Goal: Task Accomplishment & Management: Manage account settings

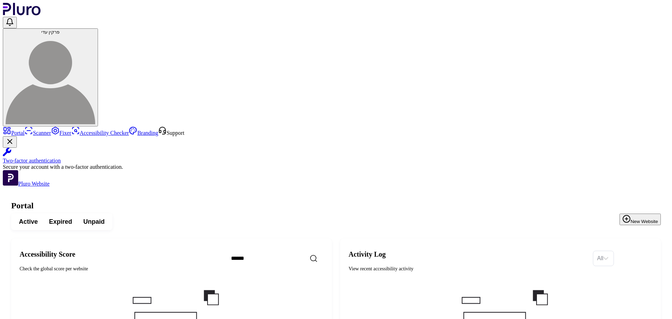
click at [95, 35] on img at bounding box center [51, 80] width 90 height 90
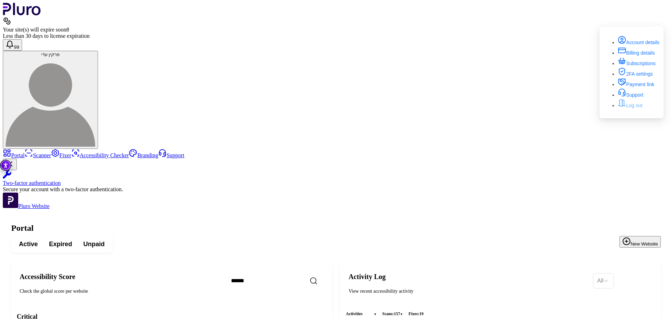
click at [639, 108] on link "Log out" at bounding box center [629, 105] width 25 height 6
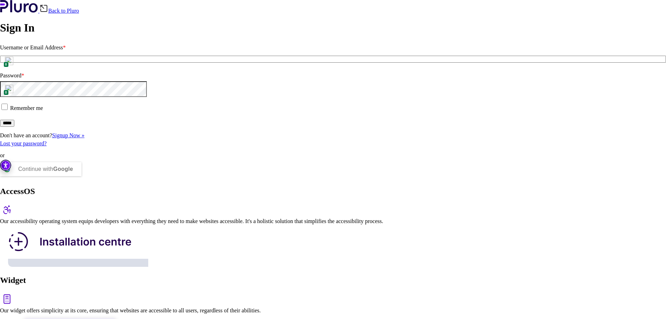
click at [13, 65] on img at bounding box center [9, 61] width 8 height 8
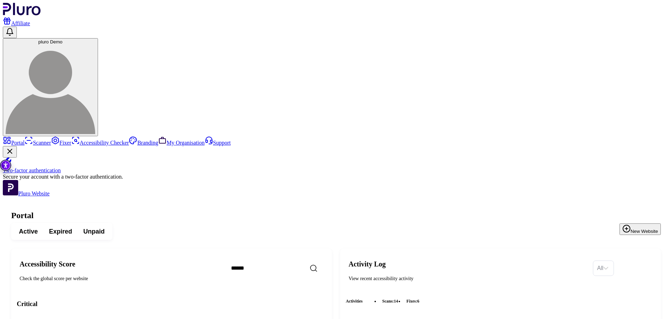
scroll to position [70, 0]
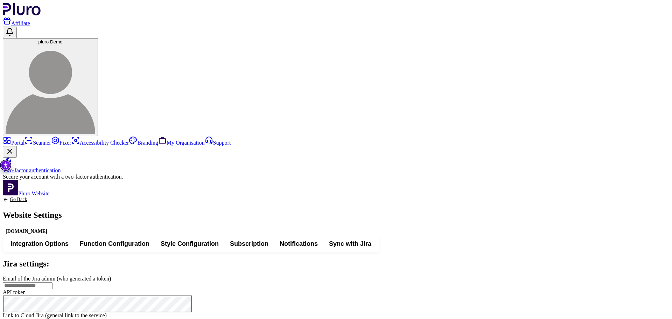
click at [74, 237] on button "Integration Options" at bounding box center [39, 243] width 69 height 13
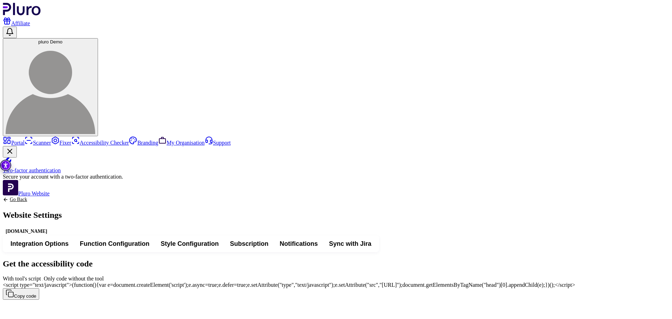
click at [3, 163] on img "Accessibility Tool" at bounding box center [5, 165] width 11 height 11
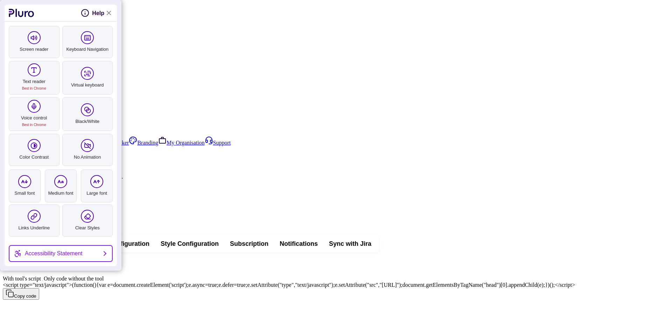
click at [283, 282] on span "<script type="text/javascript">(function(){var e=document.createElement('script…" at bounding box center [289, 285] width 572 height 6
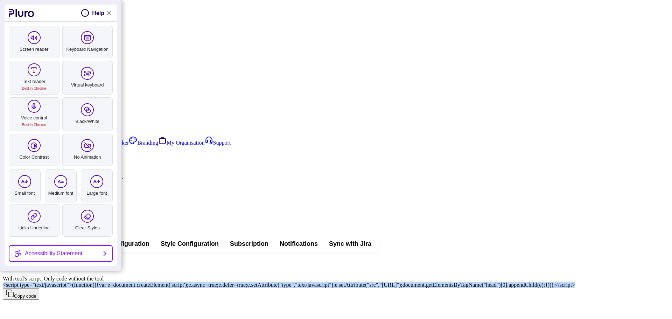
click at [283, 282] on span "<script type="text/javascript">(function(){var e=document.createElement('script…" at bounding box center [289, 285] width 572 height 6
click at [44, 275] on span "With tool's script" at bounding box center [44, 278] width 0 height 6
click at [219, 239] on span "Style Configuration" at bounding box center [190, 243] width 58 height 8
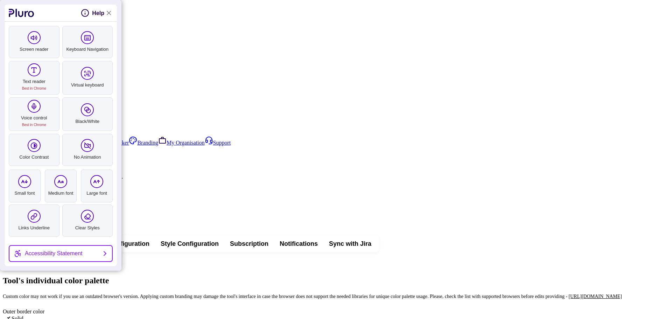
click at [41, 254] on button "Desktop" at bounding box center [23, 260] width 36 height 13
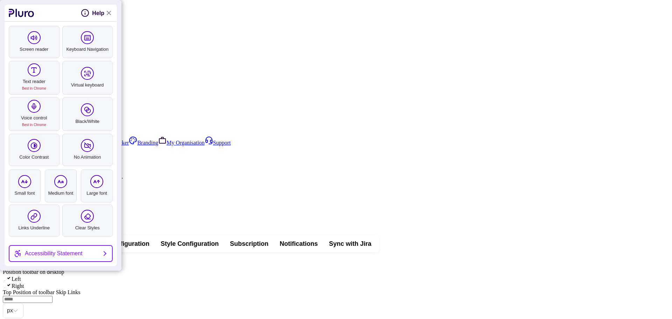
type input "*"
type input "**"
type input "*"
click at [111, 14] on link "Close Accessibility Tool" at bounding box center [108, 13] width 8 height 8
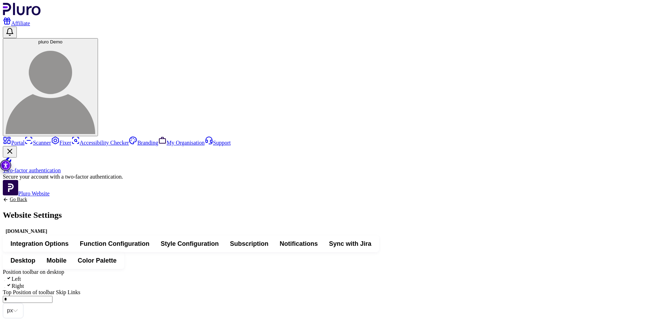
click at [116, 256] on span "Color Palette" at bounding box center [97, 260] width 39 height 8
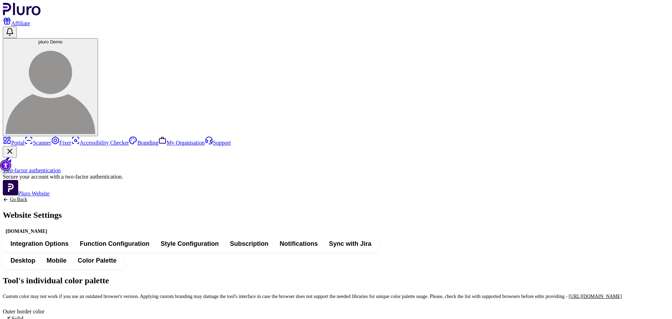
click at [371, 239] on span "Sync with Jira" at bounding box center [350, 243] width 42 height 8
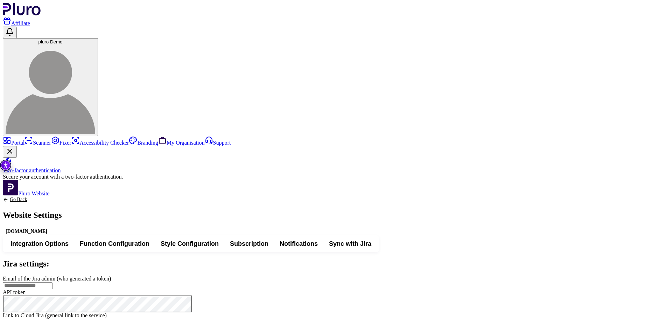
click at [62, 197] on link "Go Back" at bounding box center [32, 200] width 59 height 6
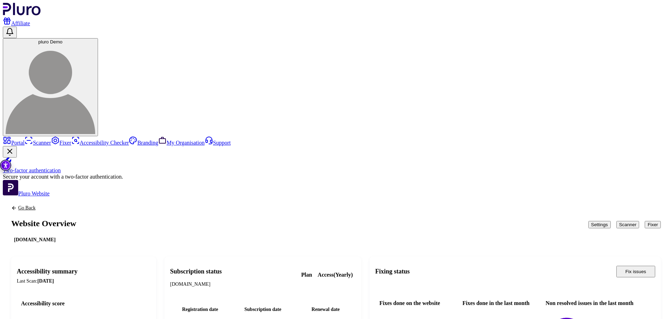
scroll to position [8, 0]
click at [616, 221] on button "Scanner" at bounding box center [627, 224] width 23 height 7
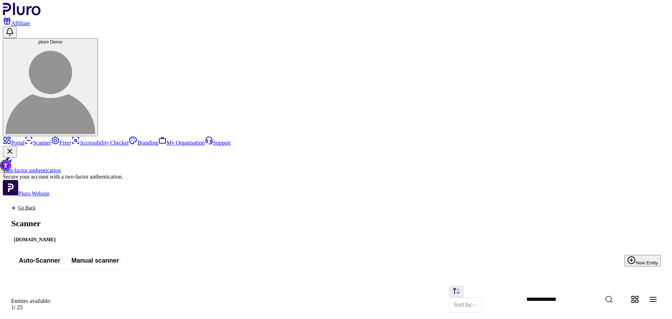
click at [60, 256] on span "Auto-Scanner" at bounding box center [39, 260] width 41 height 8
click at [624, 255] on button "New Entity" at bounding box center [642, 261] width 36 height 12
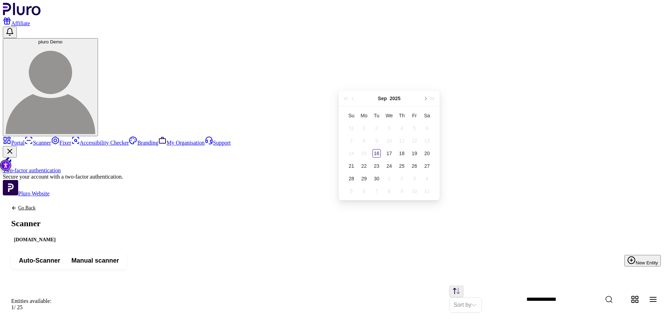
type input "**********"
drag, startPoint x: 196, startPoint y: 78, endPoint x: 214, endPoint y: 81, distance: 18.5
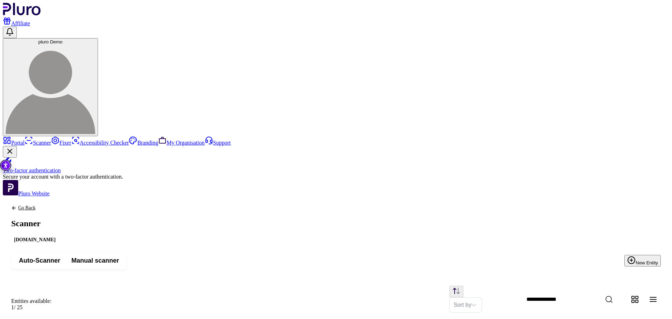
click at [119, 256] on span "Manual scanner" at bounding box center [95, 260] width 48 height 8
click at [648, 255] on button "New Entity" at bounding box center [642, 261] width 36 height 12
click at [635, 255] on button "New Entity" at bounding box center [642, 261] width 36 height 12
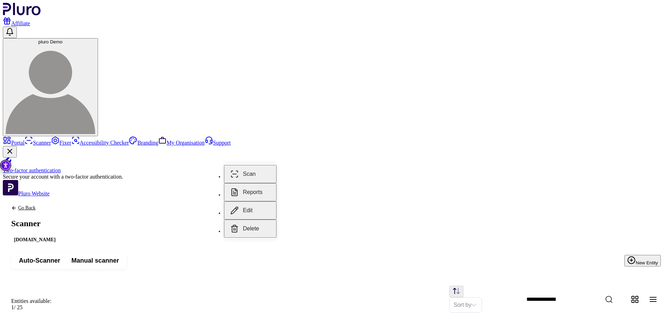
click at [249, 186] on button "Reports" at bounding box center [250, 192] width 52 height 18
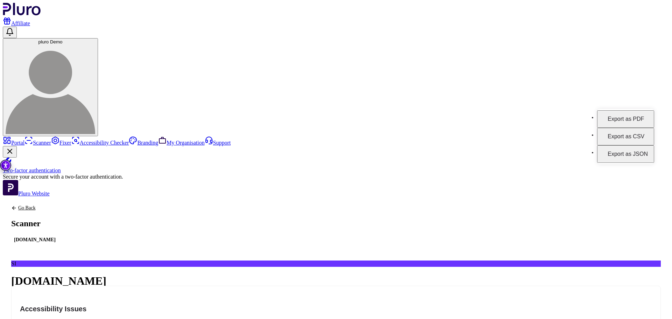
scroll to position [70, 0]
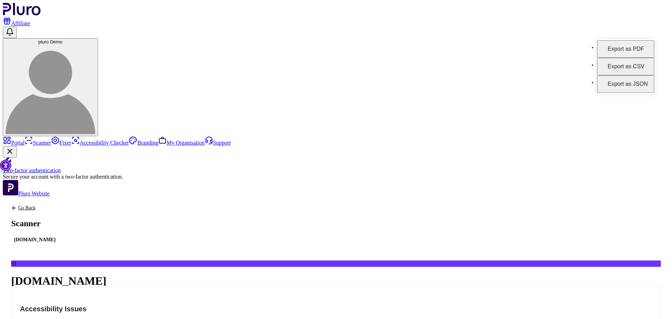
click at [448, 304] on h4 "Accessibility Issues" at bounding box center [336, 309] width 632 height 10
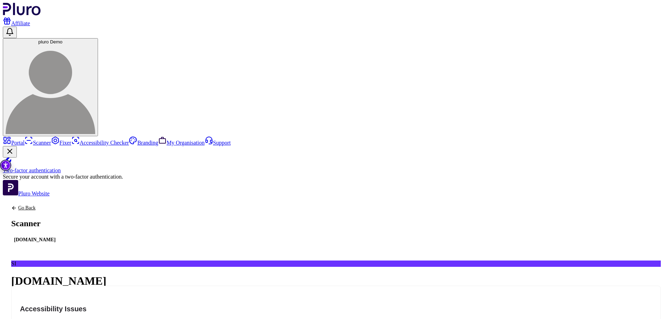
scroll to position [61, 0]
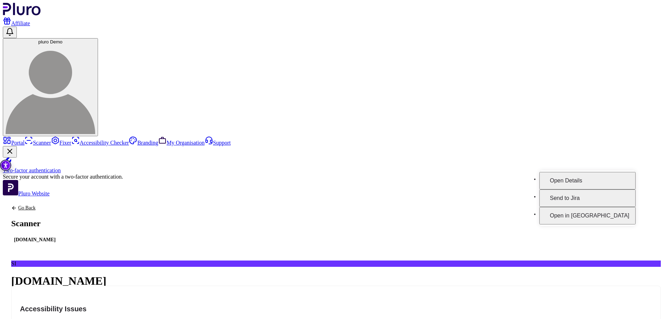
click at [624, 174] on button "Open Details" at bounding box center [587, 180] width 96 height 17
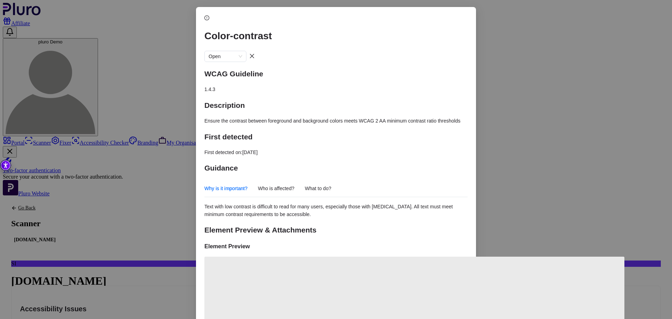
scroll to position [70, 0]
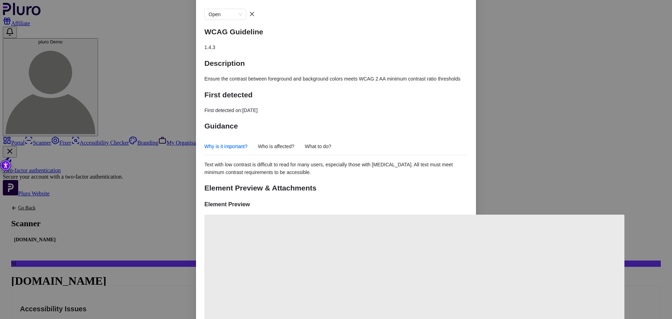
click at [238, 76] on span "Ensure the contrast between foreground and background colors meets WCAG 2 AA mi…" at bounding box center [332, 79] width 256 height 6
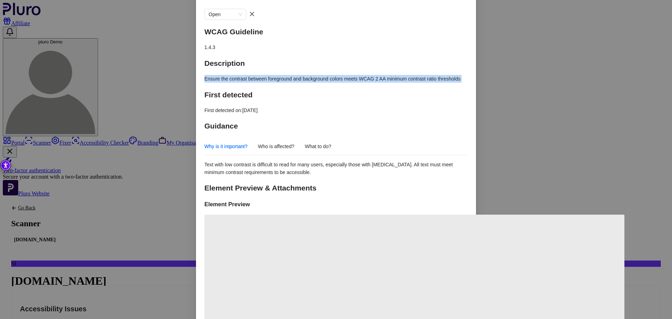
click at [238, 76] on span "Ensure the contrast between foreground and background colors meets WCAG 2 AA mi…" at bounding box center [332, 79] width 256 height 6
click at [294, 142] on span "Who is affected?" at bounding box center [276, 146] width 36 height 8
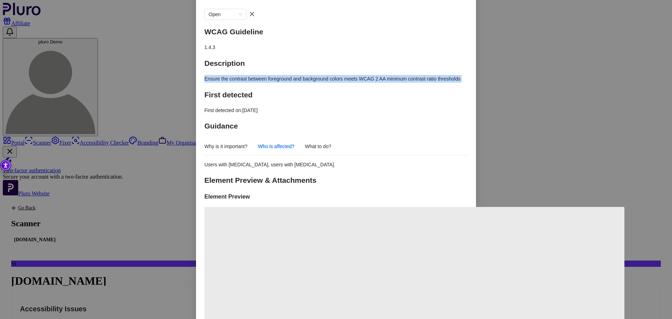
click at [331, 142] on span "What to do?" at bounding box center [318, 146] width 27 height 8
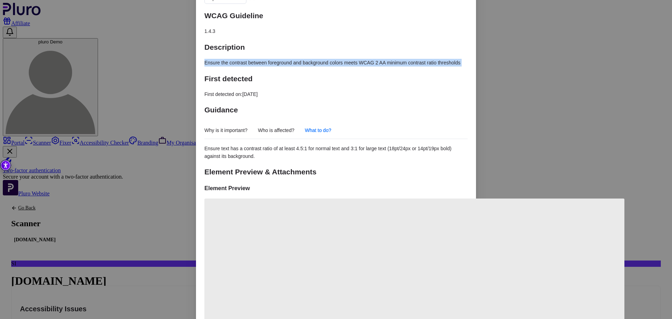
scroll to position [94, 0]
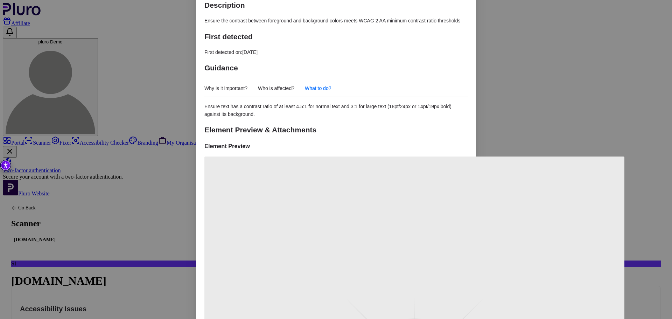
scroll to position [136, 0]
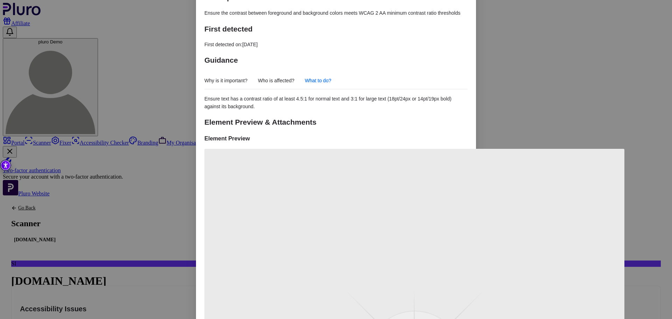
drag, startPoint x: 255, startPoint y: 161, endPoint x: 215, endPoint y: 145, distance: 43.0
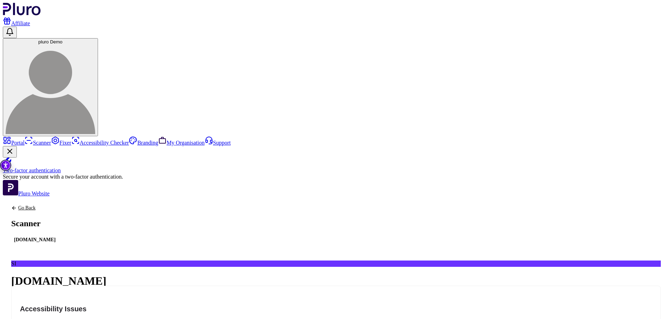
scroll to position [0, 0]
click at [67, 197] on div "Go Back Scanner site8.wpqa.wp-accessibility.org" at bounding box center [35, 224] width 64 height 55
click at [58, 205] on link "Go Back" at bounding box center [34, 208] width 47 height 6
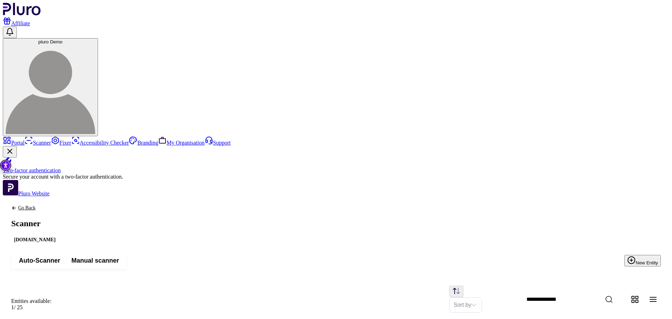
click at [24, 140] on link "Portal" at bounding box center [14, 143] width 22 height 6
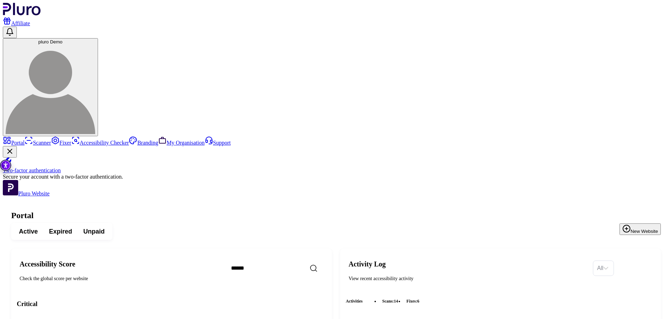
drag, startPoint x: 359, startPoint y: 245, endPoint x: 366, endPoint y: 245, distance: 7.0
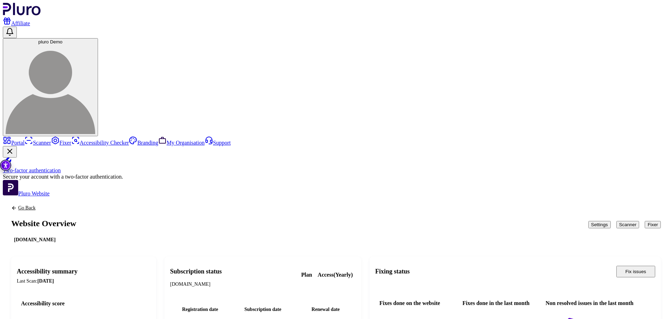
click at [644, 221] on button "Fixer" at bounding box center [652, 224] width 16 height 7
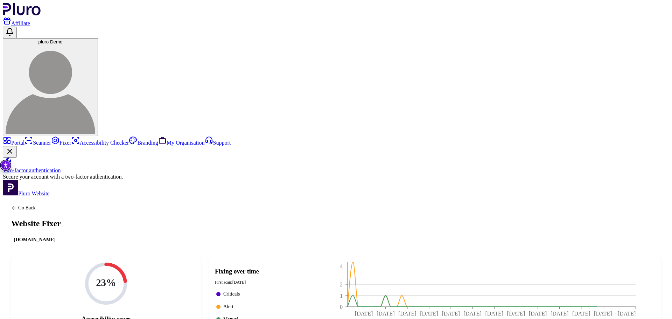
click at [3, 167] on img "Accessibility Tool" at bounding box center [5, 165] width 11 height 11
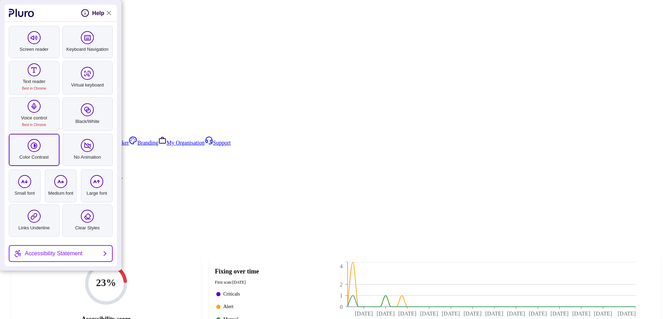
click at [29, 148] on span "pluro accessibility toolbar" at bounding box center [34, 145] width 13 height 13
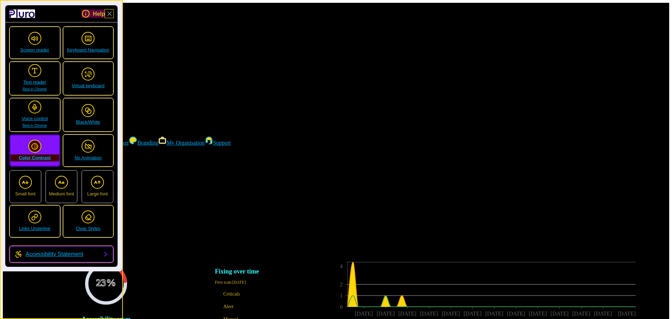
click at [29, 148] on span "pluro accessibility toolbar" at bounding box center [34, 146] width 13 height 13
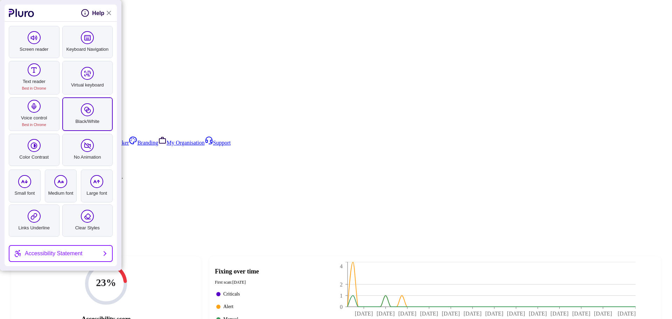
click at [88, 117] on link "Black/White" at bounding box center [87, 114] width 51 height 34
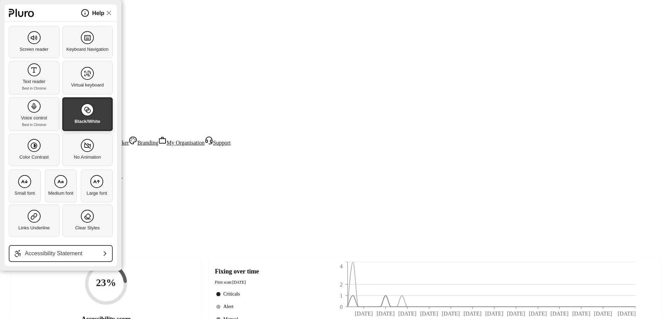
click at [88, 117] on link "Black/White" at bounding box center [87, 114] width 51 height 34
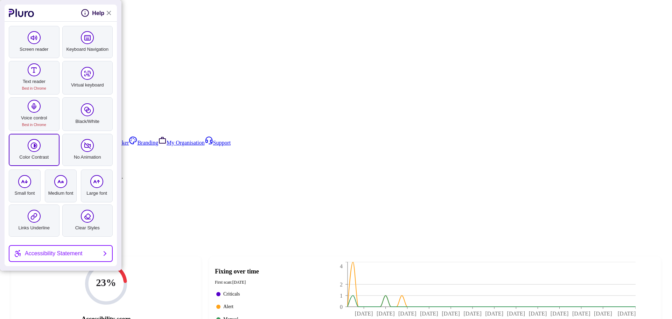
click at [31, 147] on icon "pluro accessibility toolbar" at bounding box center [34, 145] width 6 height 6
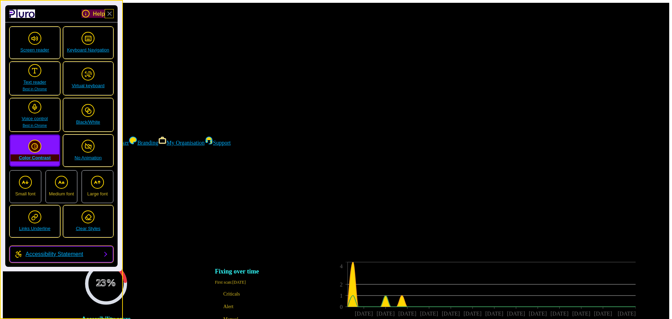
click at [31, 147] on icon "pluro accessibility toolbar" at bounding box center [34, 146] width 7 height 7
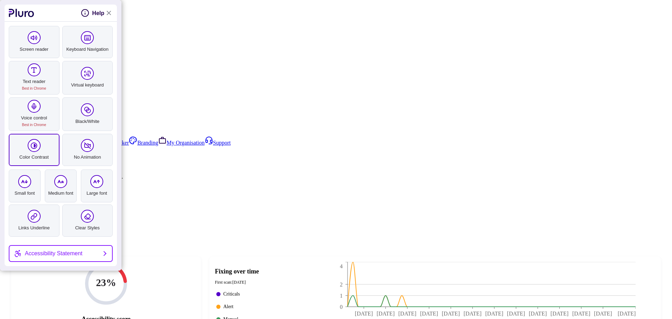
click at [30, 146] on icon "pluro accessibility toolbar" at bounding box center [33, 145] width 7 height 7
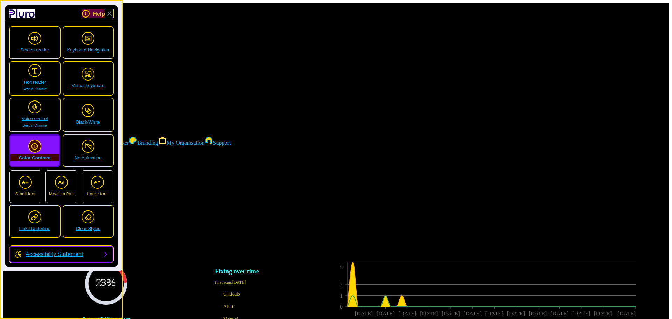
click at [30, 146] on span "pluro accessibility toolbar" at bounding box center [34, 146] width 13 height 13
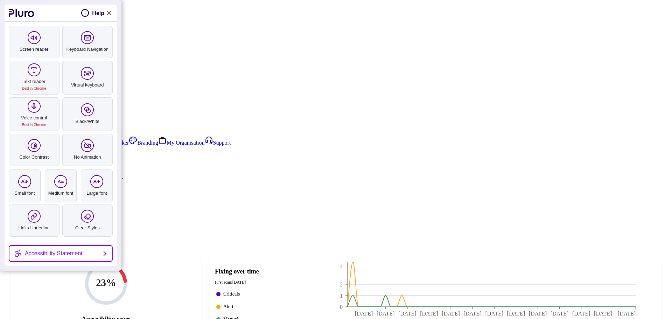
click at [112, 12] on link "Close Accessibility Tool" at bounding box center [108, 13] width 8 height 8
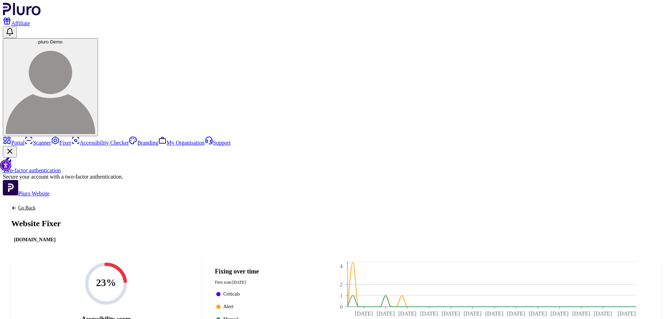
click at [40, 136] on aside "Portal Scanner Fixer Accessibility Checker Branding My Organisation Support Two…" at bounding box center [336, 166] width 666 height 61
click at [24, 140] on link "Portal" at bounding box center [14, 143] width 22 height 6
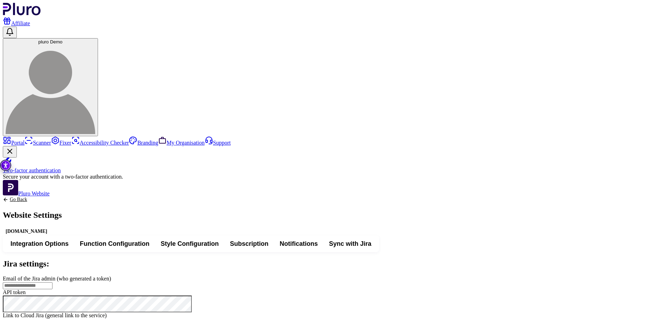
click at [155, 237] on button "Function Configuration" at bounding box center [114, 243] width 81 height 13
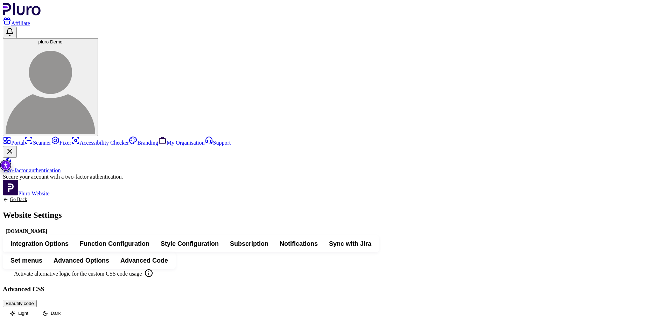
click at [42, 256] on span "Set menus" at bounding box center [26, 260] width 32 height 8
click at [109, 256] on span "Advanced Options" at bounding box center [82, 260] width 56 height 8
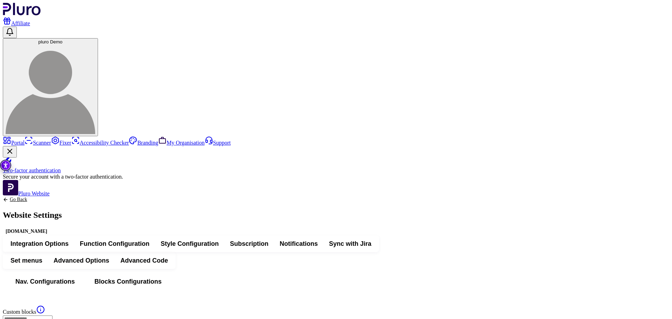
type input "*******"
drag, startPoint x: 295, startPoint y: 241, endPoint x: 191, endPoint y: 243, distance: 103.2
click at [8, 165] on img "Accessibility Tool" at bounding box center [5, 165] width 11 height 11
